Goal: Task Accomplishment & Management: Manage account settings

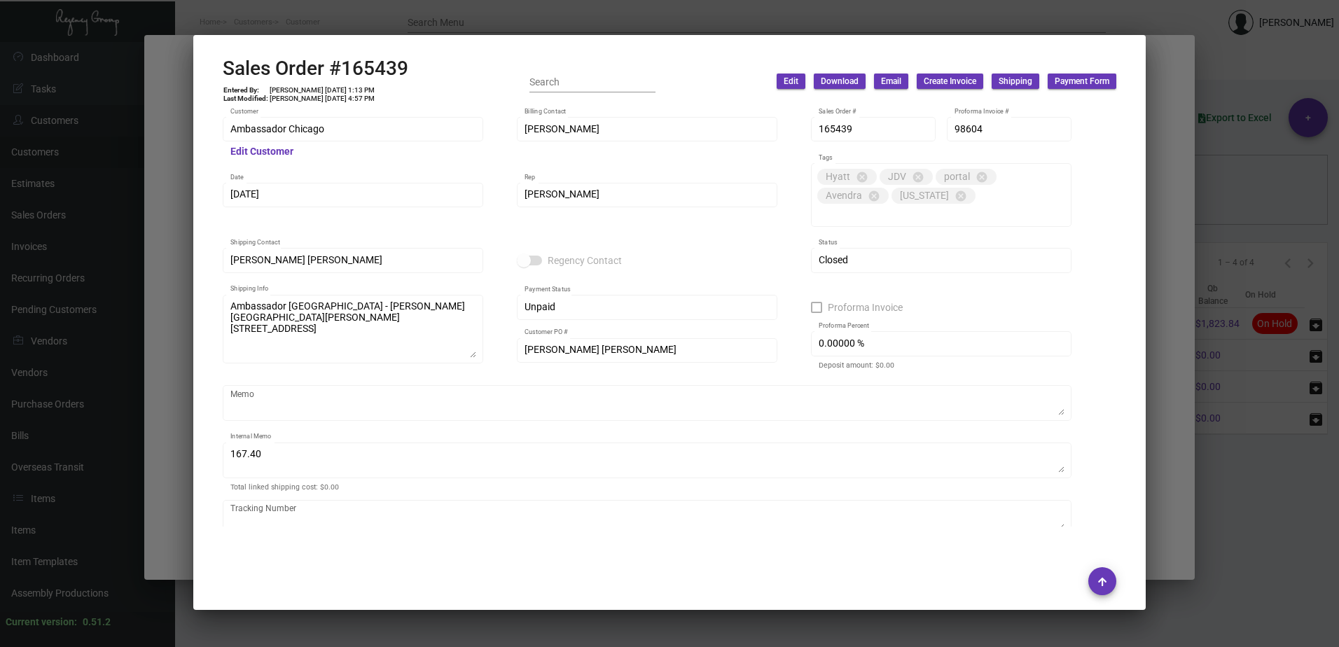
click at [365, 18] on div at bounding box center [669, 323] width 1339 height 647
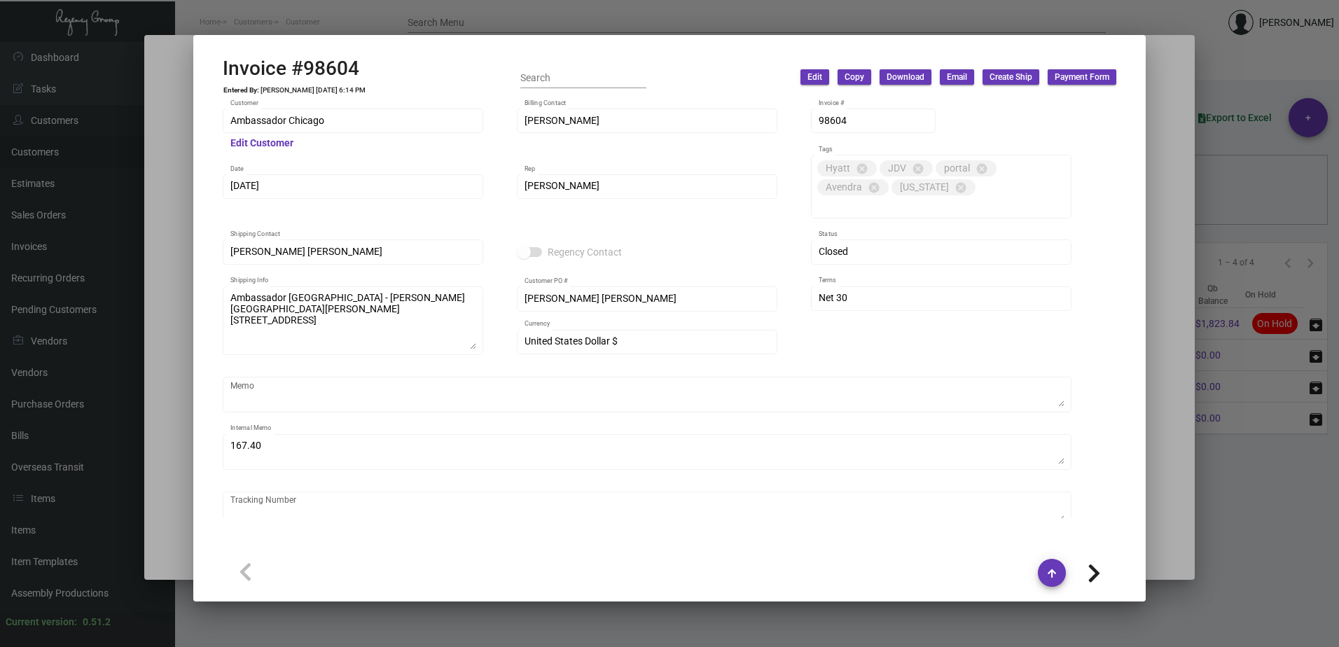
click at [321, 18] on div at bounding box center [669, 323] width 1339 height 647
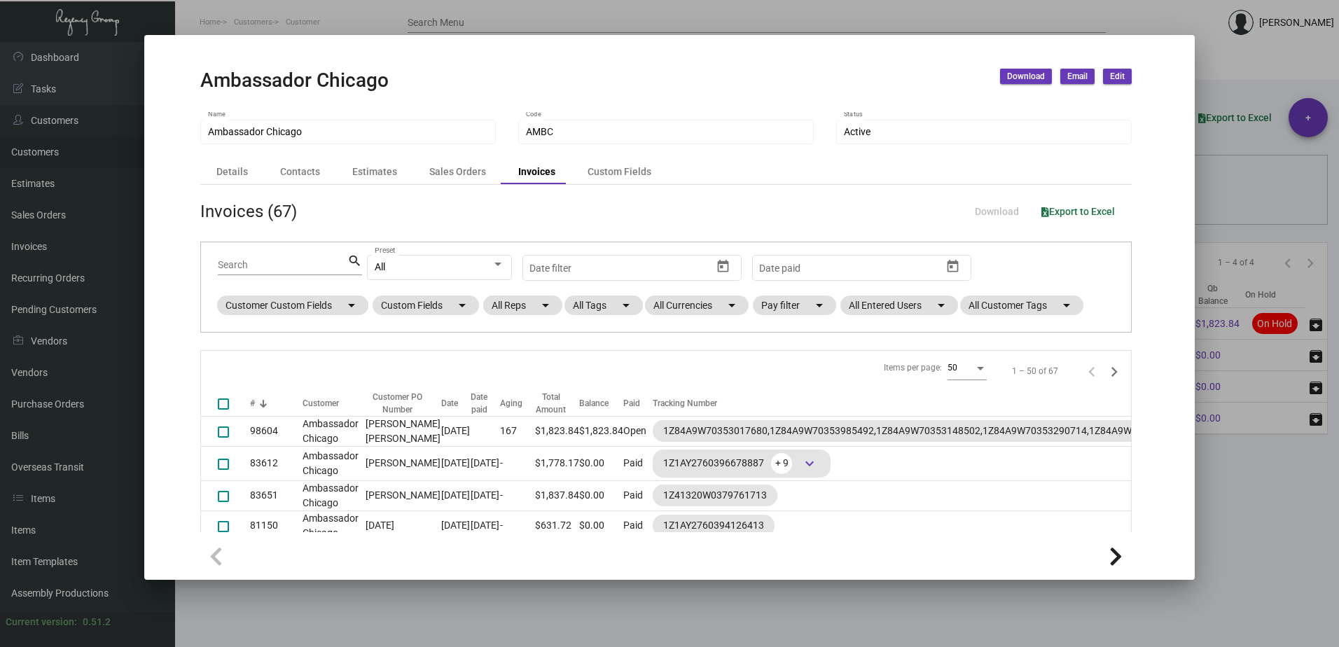
click at [324, 16] on div at bounding box center [669, 323] width 1339 height 647
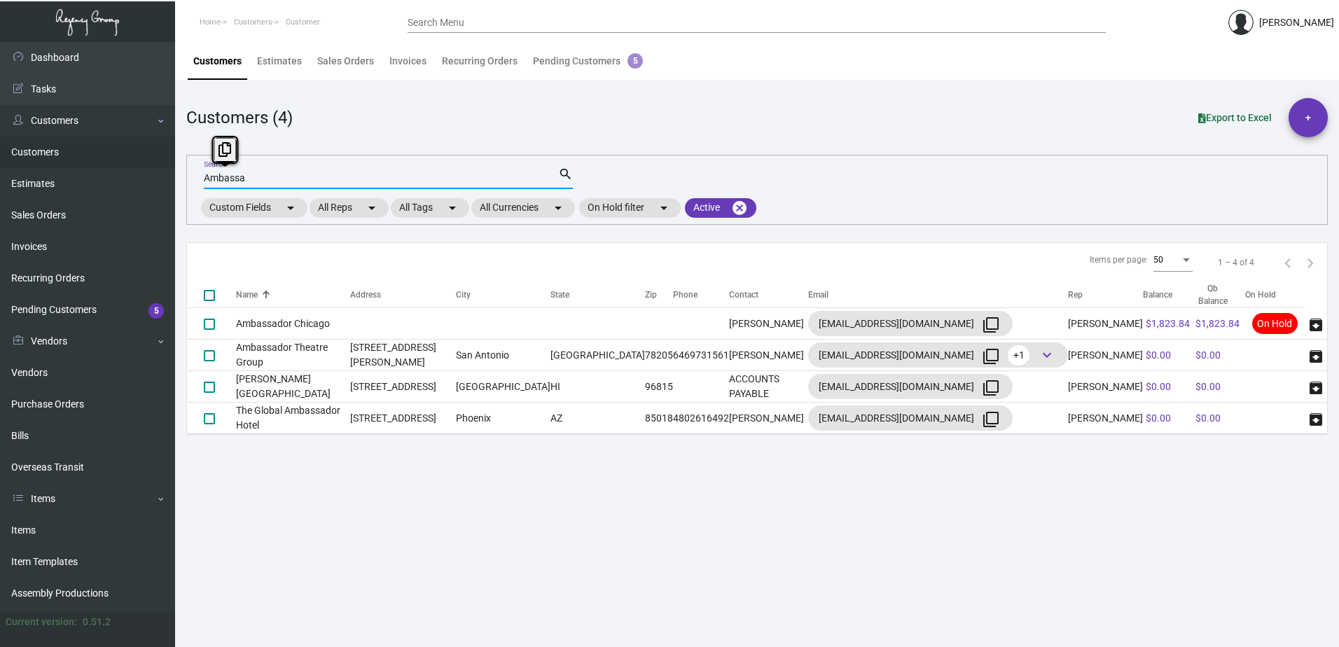
drag, startPoint x: 287, startPoint y: 181, endPoint x: 193, endPoint y: 180, distance: 93.8
click at [193, 180] on div "Ambassa Search search Custom Fields arrow_drop_down All Reps arrow_drop_down Al…" at bounding box center [756, 190] width 1141 height 70
type input "casa del sol"
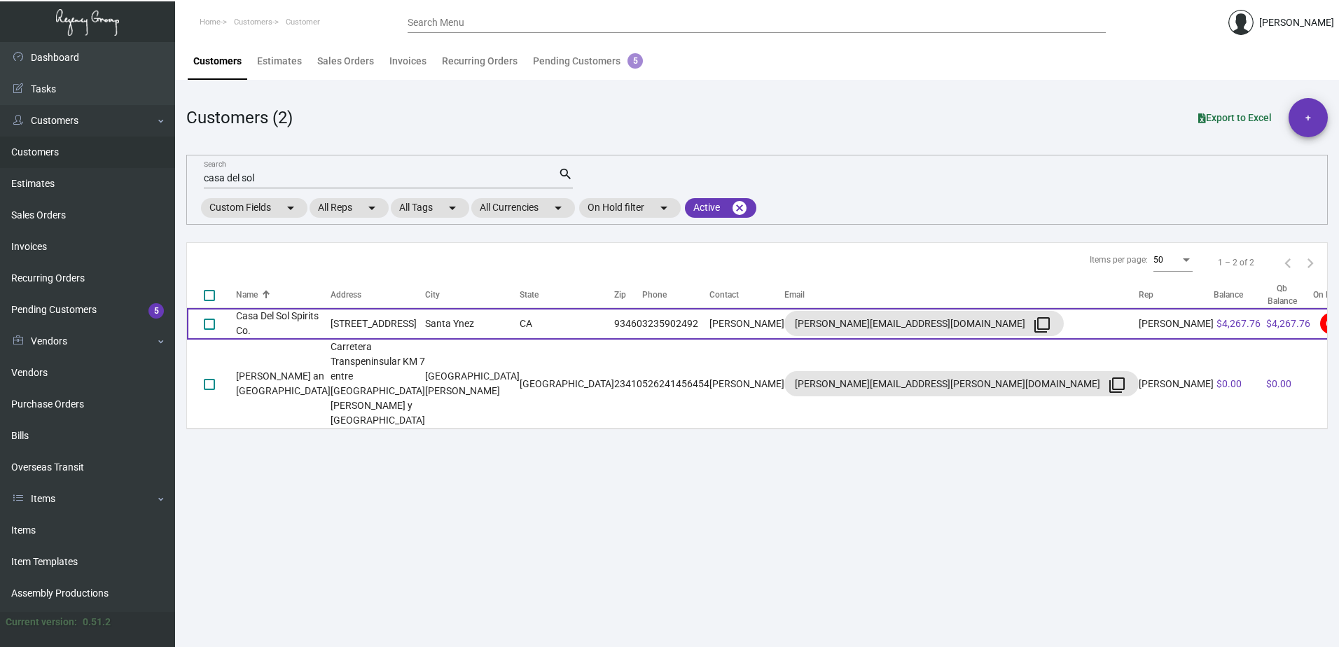
click at [304, 326] on td "Casa Del Sol Spirits Co." at bounding box center [283, 324] width 95 height 32
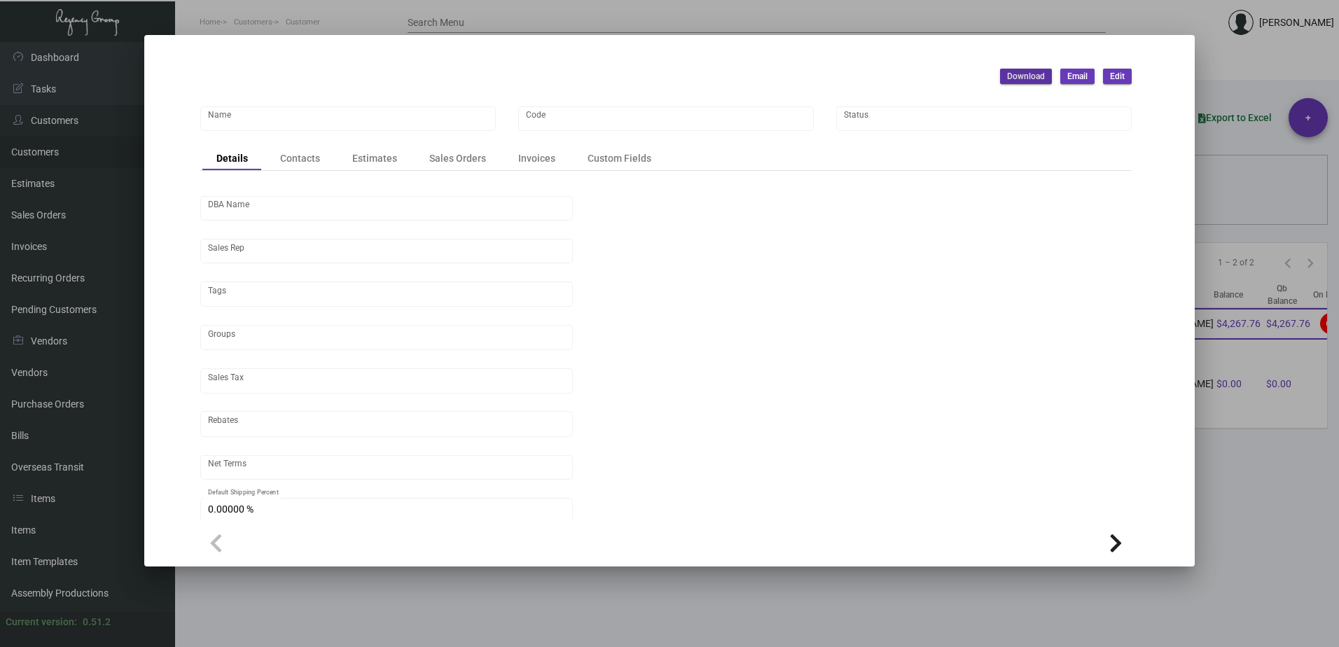
type input "Casa Del Sol Spirits Co."
type input "Del Sol"
type input "[PERSON_NAME]"
type input "ST CA-[GEOGRAPHIC_DATA]-[GEOGRAPHIC_DATA]"
type input "Pre"
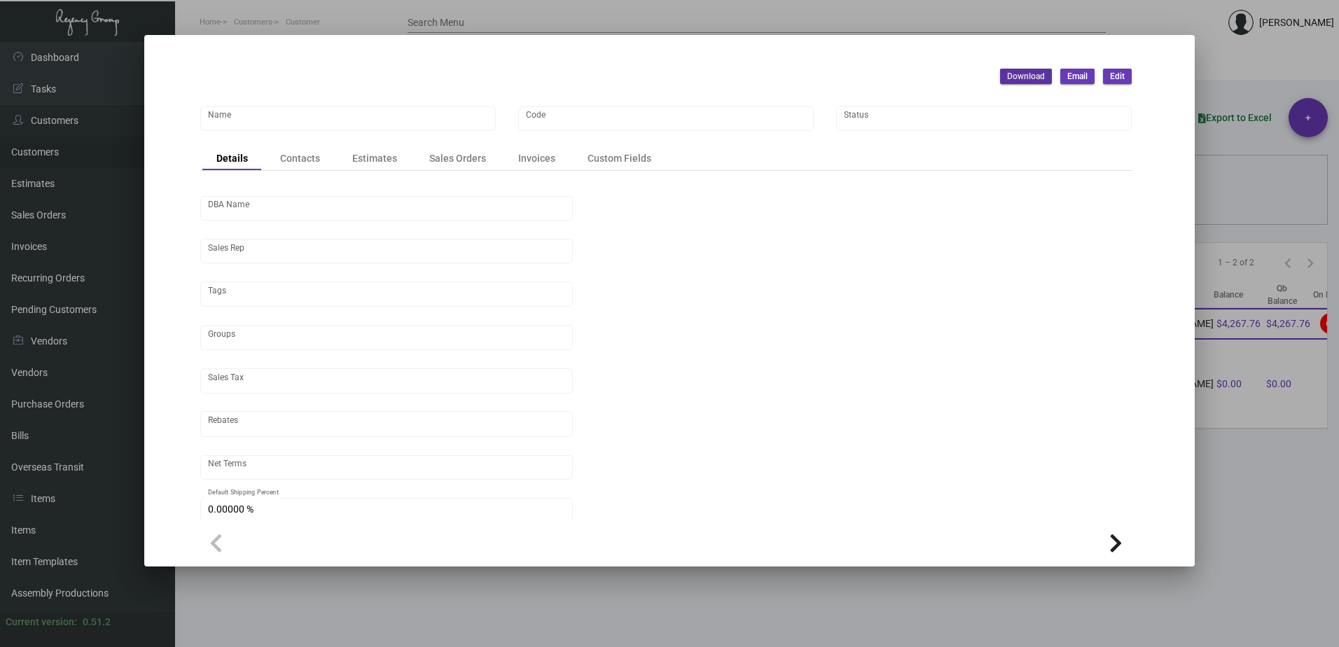
type input "United States Dollar $"
type input "$ 0.00"
checkbox input "true"
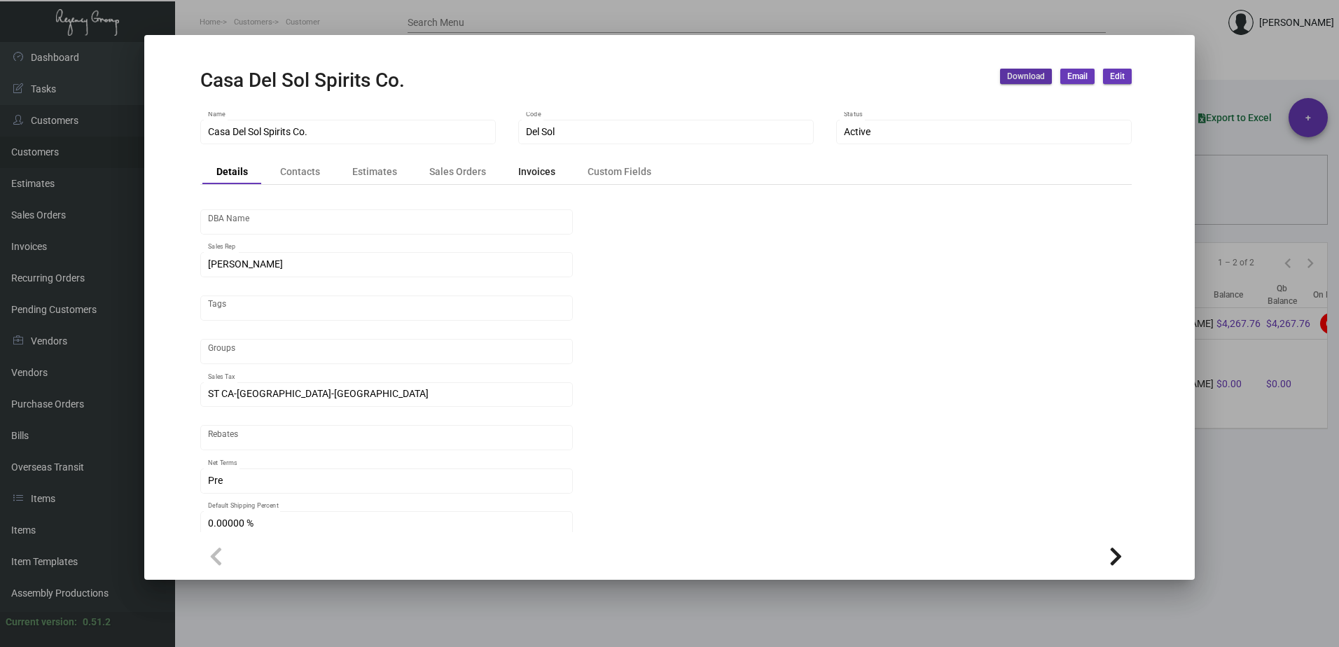
click at [536, 177] on div "Invoices" at bounding box center [536, 172] width 37 height 15
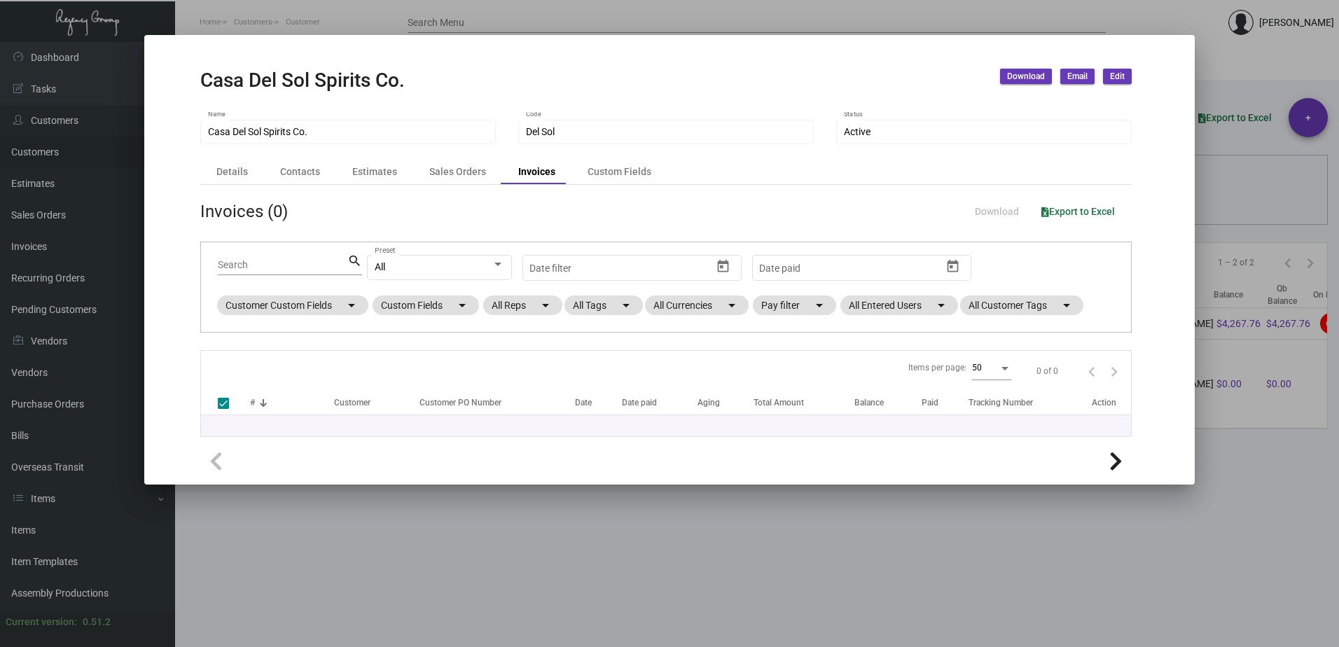
checkbox input "false"
